Goal: Communication & Community: Answer question/provide support

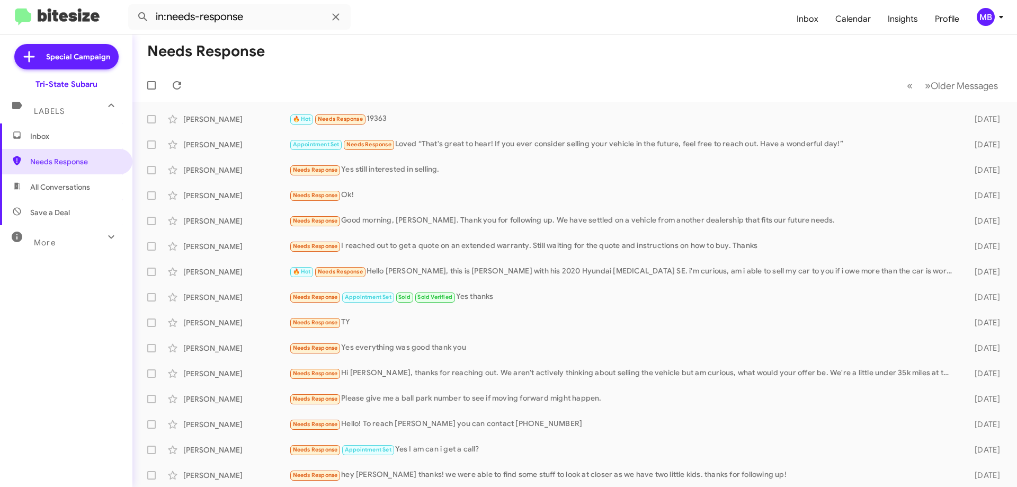
click at [87, 130] on span "Inbox" at bounding box center [66, 135] width 132 height 25
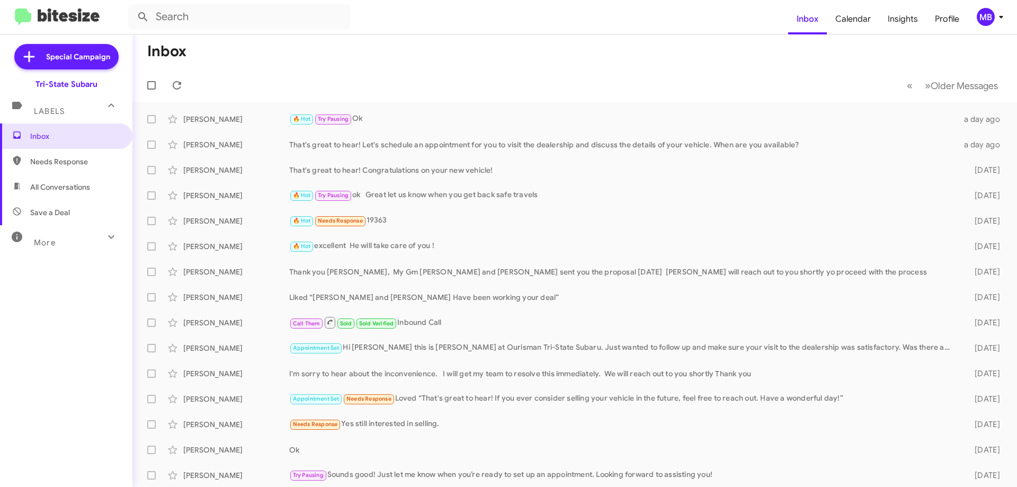
click at [68, 166] on span "Needs Response" at bounding box center [75, 161] width 90 height 11
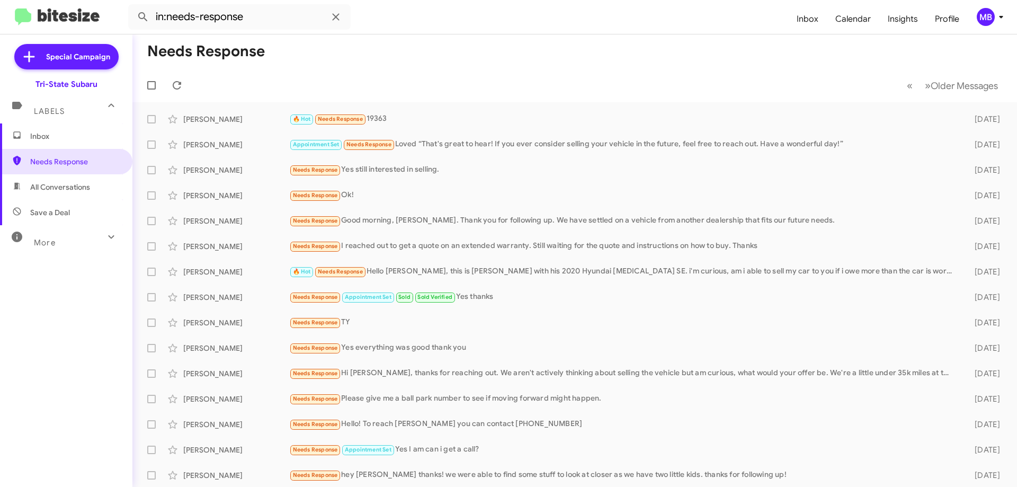
click at [85, 193] on span "All Conversations" at bounding box center [66, 186] width 132 height 25
type input "in:all-conversations"
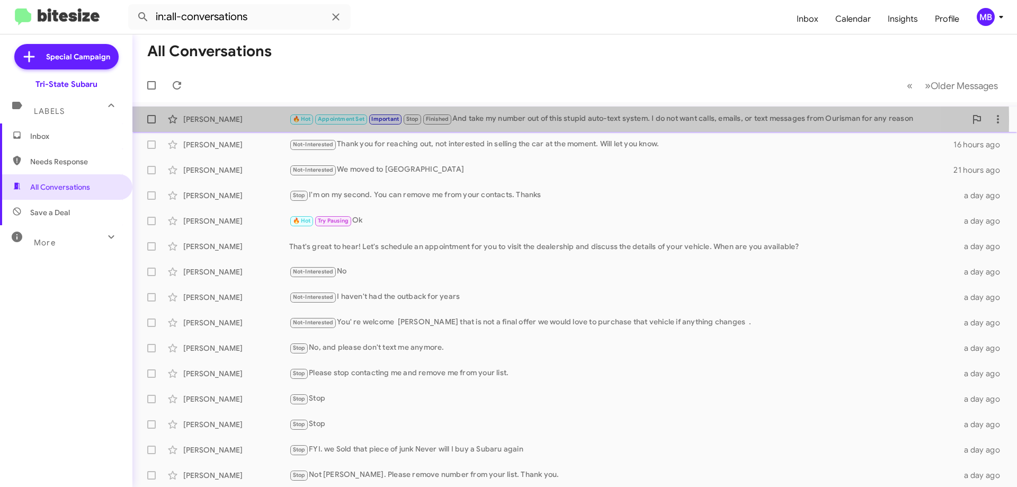
click at [235, 120] on div "[PERSON_NAME]" at bounding box center [236, 119] width 106 height 11
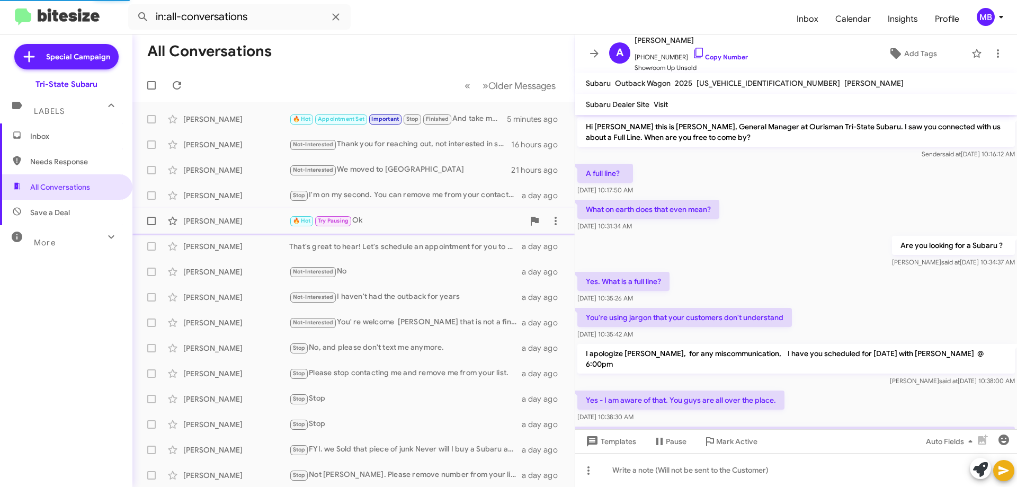
scroll to position [466, 0]
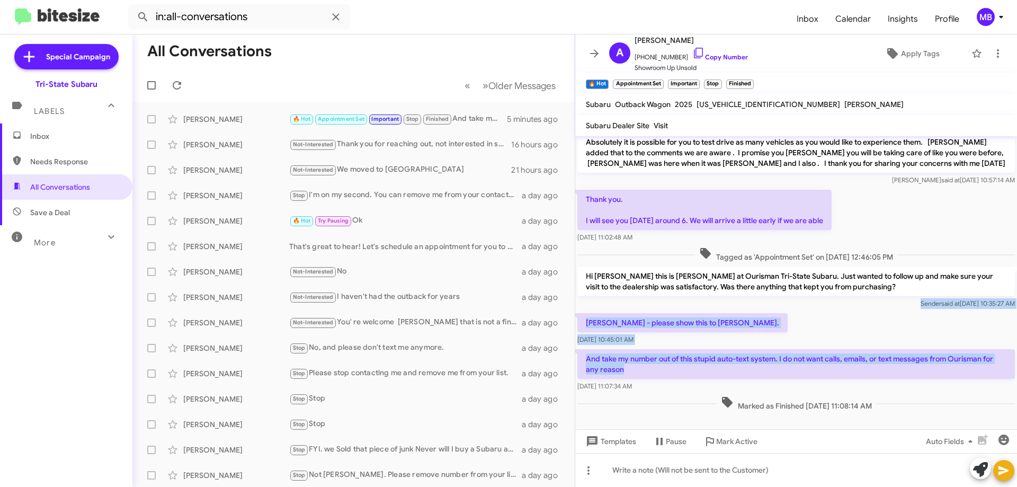
drag, startPoint x: 667, startPoint y: 358, endPoint x: 723, endPoint y: 308, distance: 74.6
click at [659, 298] on div "Hi [PERSON_NAME] this is [PERSON_NAME], General Manager at Ourisman Tri-State S…" at bounding box center [796, 42] width 442 height 743
copy div "Sender said at [DATE] 10:35:27 AM [PERSON_NAME] - please show this to [PERSON_N…"
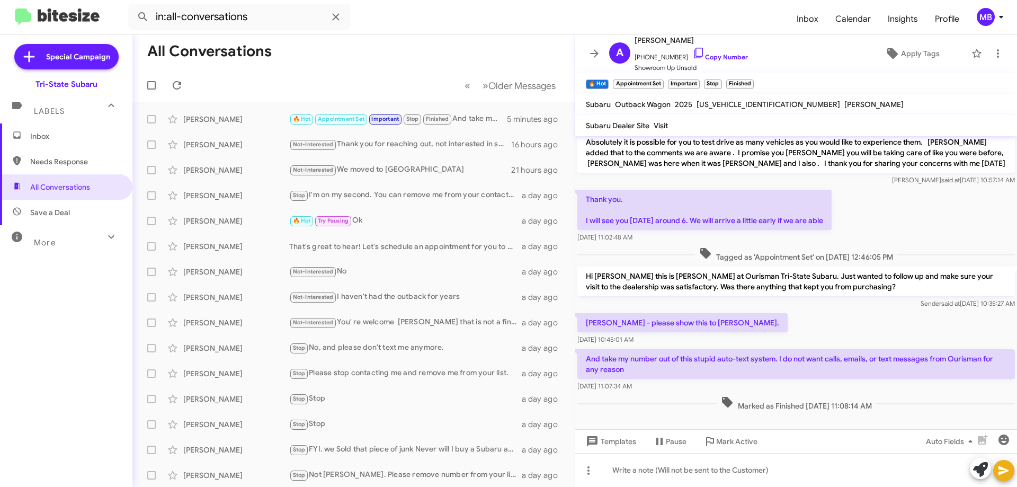
click at [764, 413] on div at bounding box center [796, 437] width 442 height 48
click at [33, 146] on span "Inbox" at bounding box center [66, 135] width 132 height 25
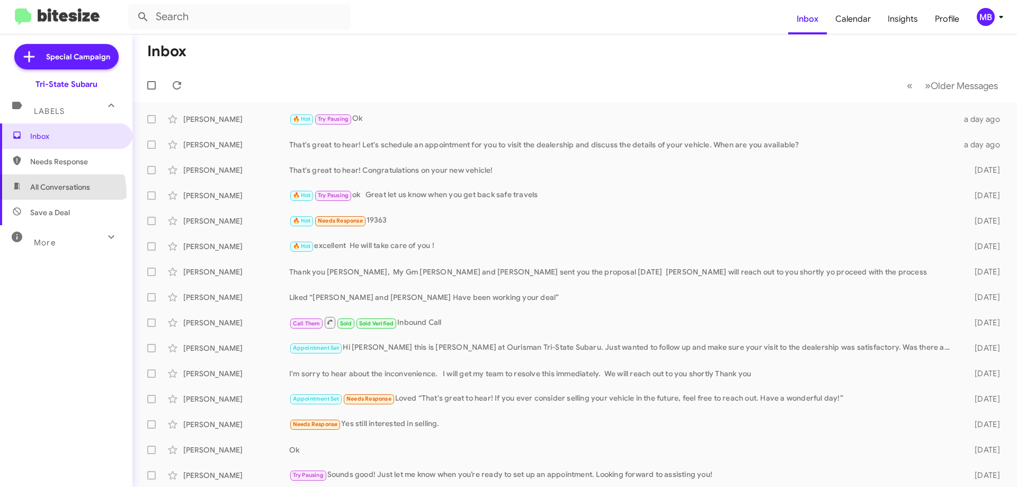
click at [38, 194] on span "All Conversations" at bounding box center [66, 186] width 132 height 25
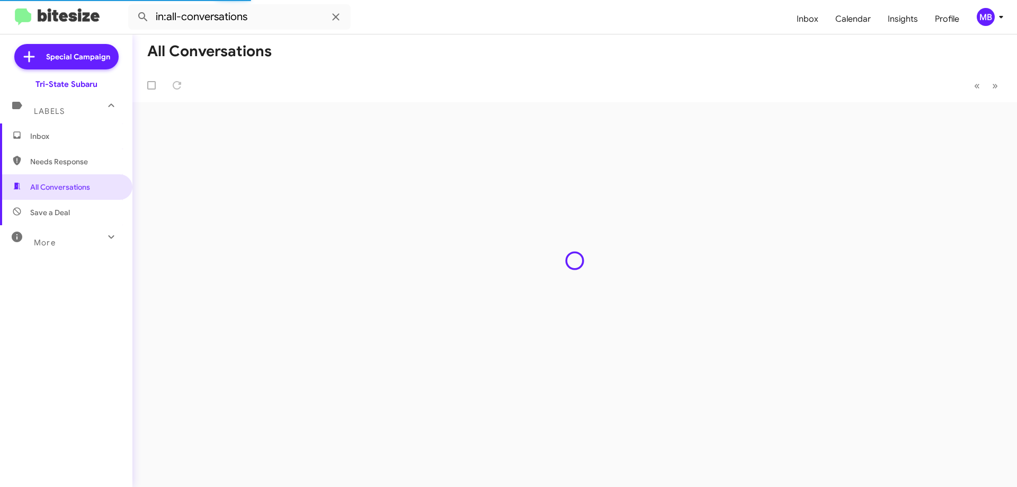
click at [72, 210] on span "Save a Deal" at bounding box center [66, 212] width 132 height 25
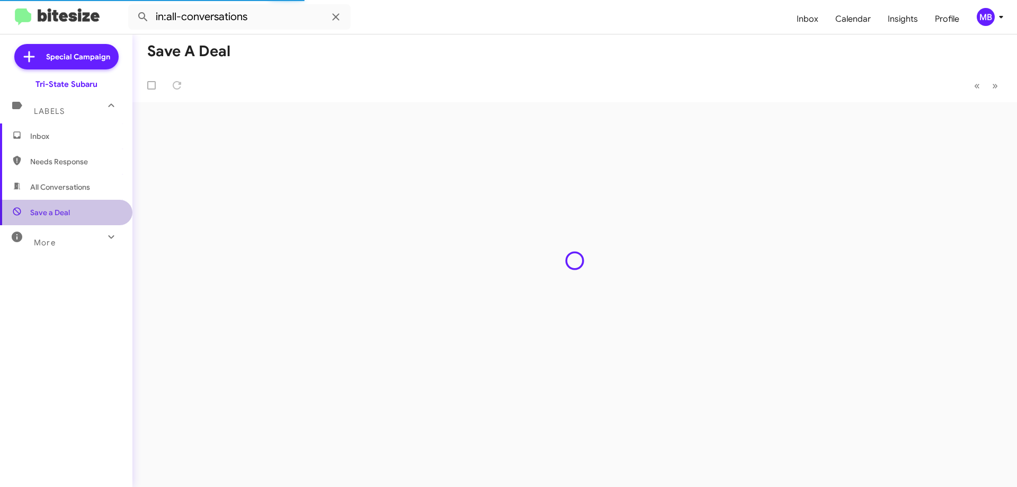
type input "in:not-interested"
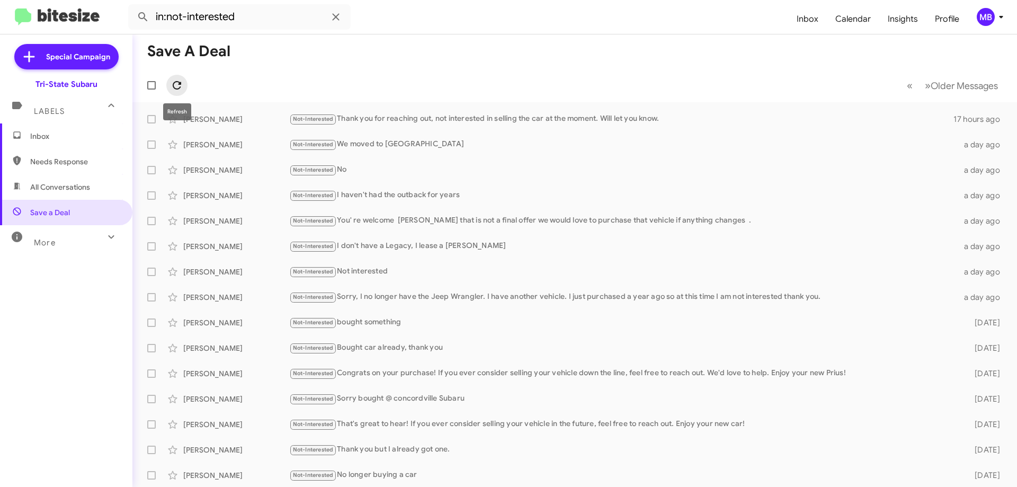
click at [172, 84] on icon at bounding box center [177, 85] width 13 height 13
click at [62, 138] on span "Inbox" at bounding box center [75, 136] width 90 height 11
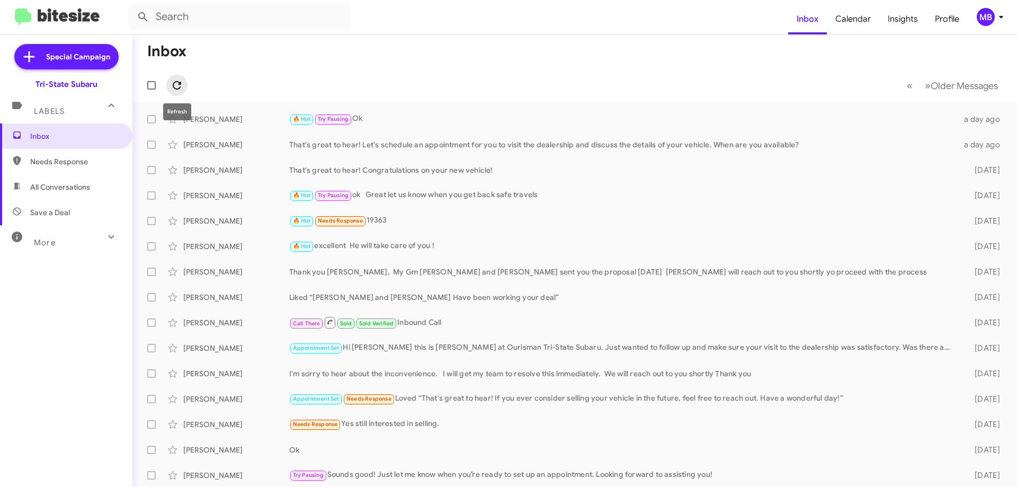
click at [176, 86] on icon at bounding box center [177, 85] width 13 height 13
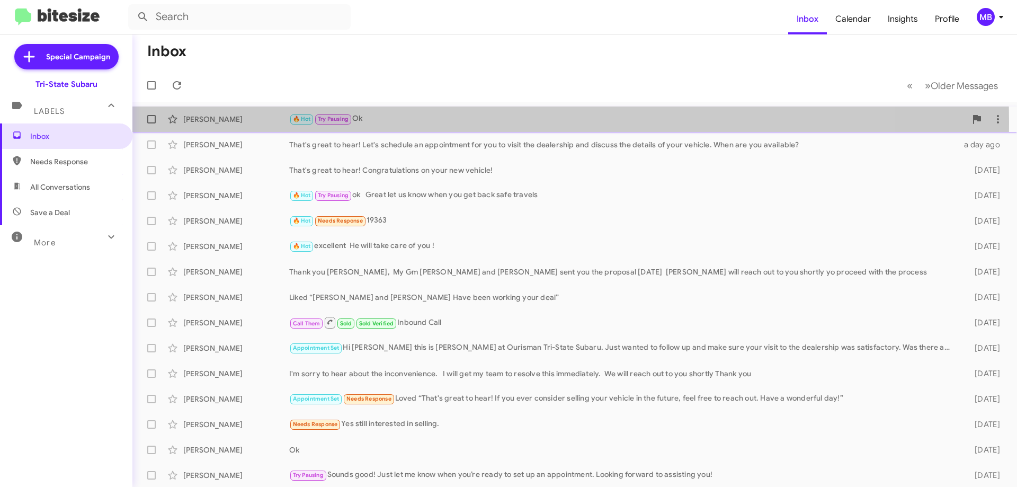
click at [212, 121] on div "[PERSON_NAME]" at bounding box center [236, 119] width 106 height 11
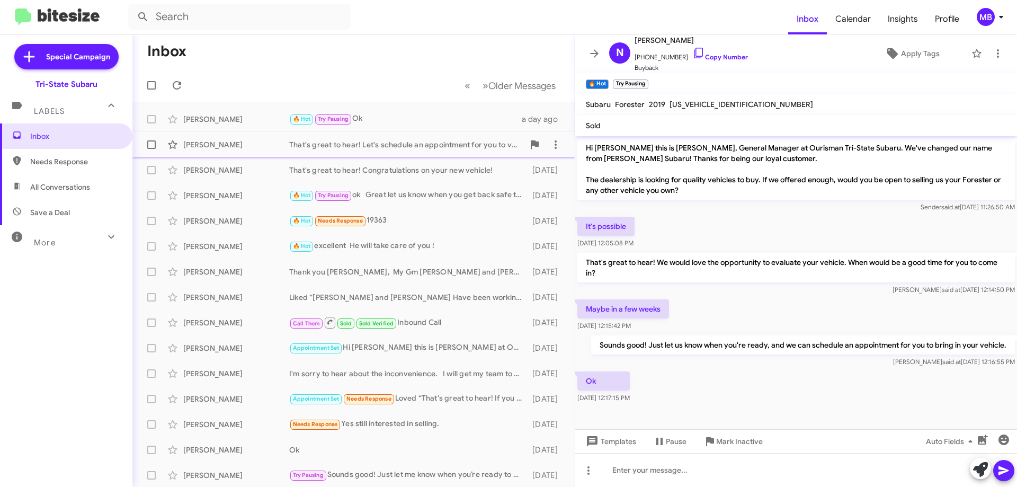
click at [409, 145] on div "That's great to hear! Let's schedule an appointment for you to visit the dealer…" at bounding box center [406, 144] width 235 height 11
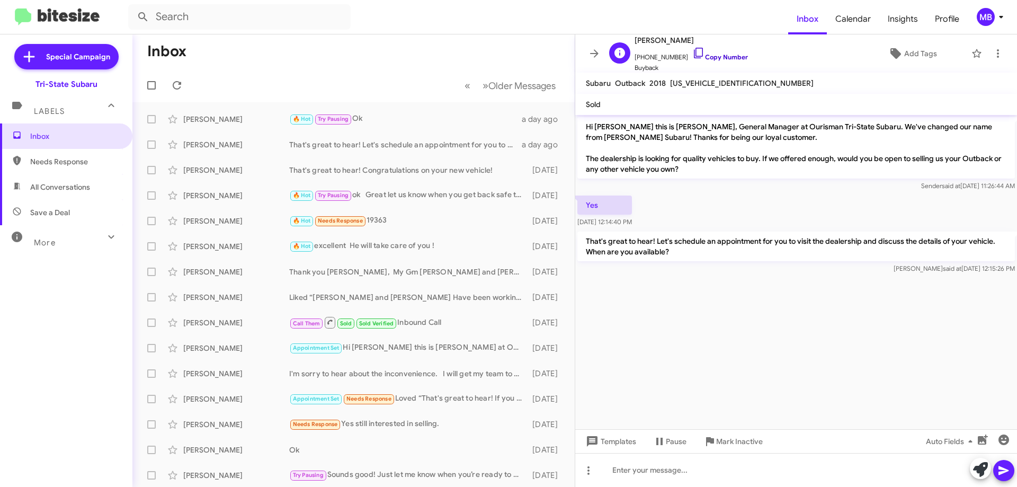
click at [711, 53] on link "Copy Number" at bounding box center [720, 57] width 56 height 8
